Goal: Task Accomplishment & Management: Manage account settings

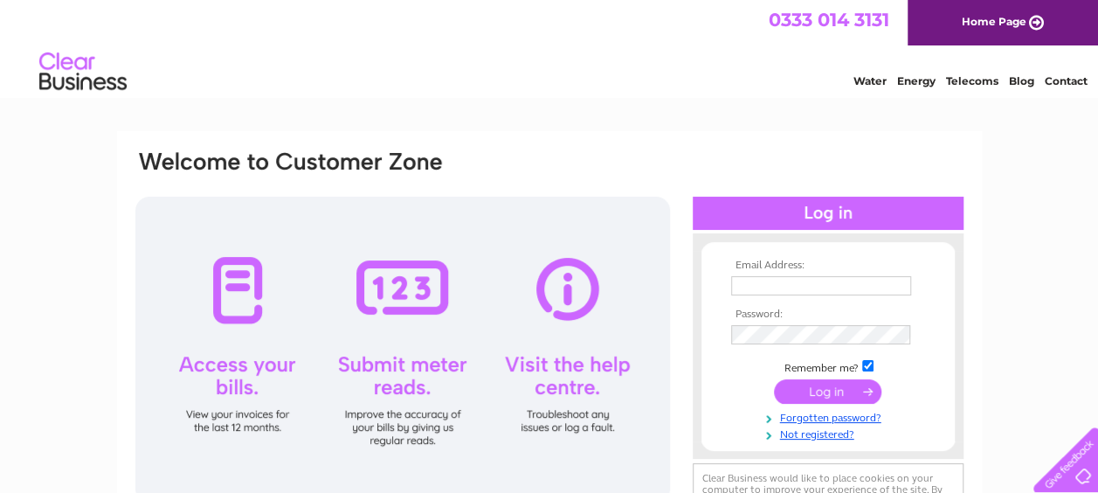
type input "[PERSON_NAME][EMAIL_ADDRESS][PERSON_NAME][DOMAIN_NAME]"
click at [829, 391] on input "submit" at bounding box center [827, 391] width 107 height 24
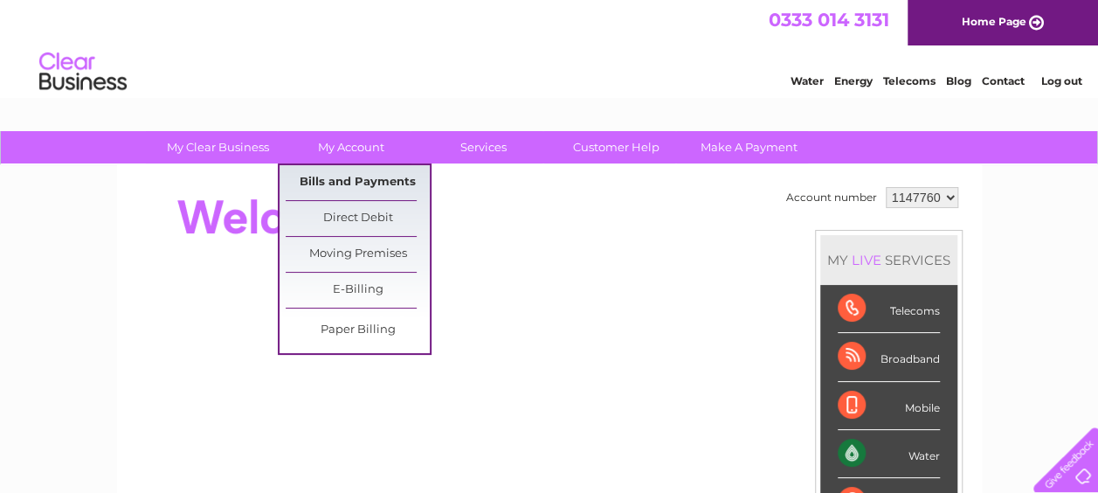
click at [360, 172] on link "Bills and Payments" at bounding box center [358, 182] width 144 height 35
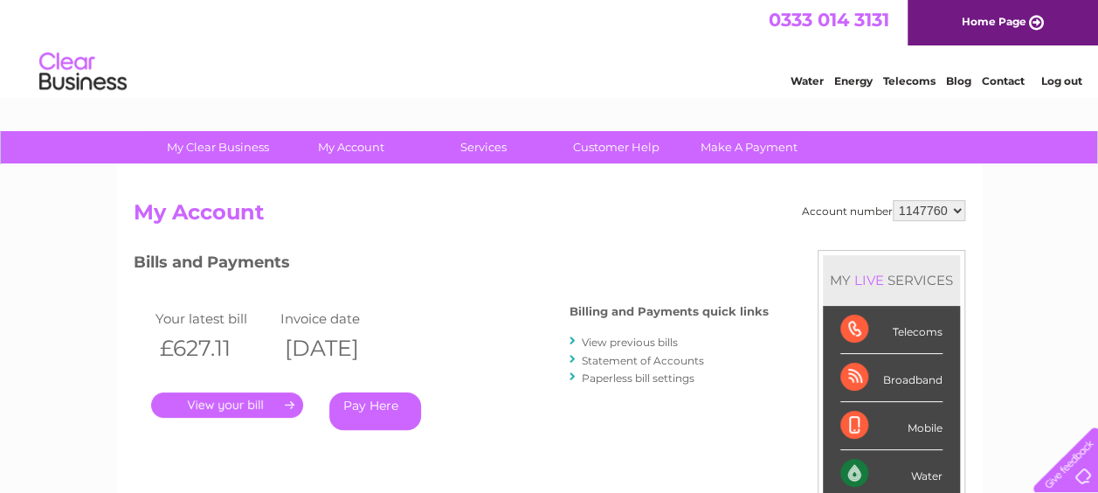
click at [270, 400] on link "." at bounding box center [227, 404] width 152 height 25
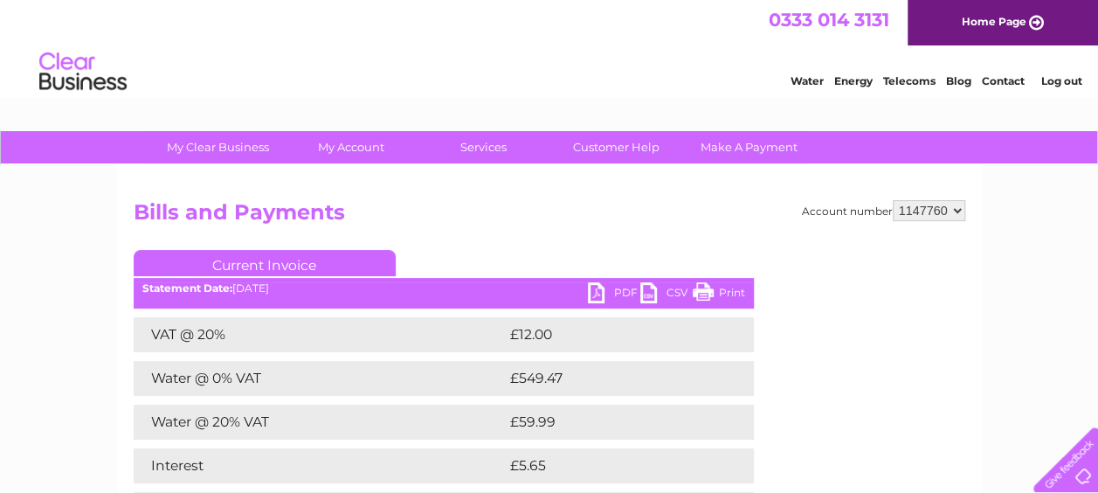
click at [608, 297] on link "PDF" at bounding box center [614, 294] width 52 height 25
